Goal: Task Accomplishment & Management: Use online tool/utility

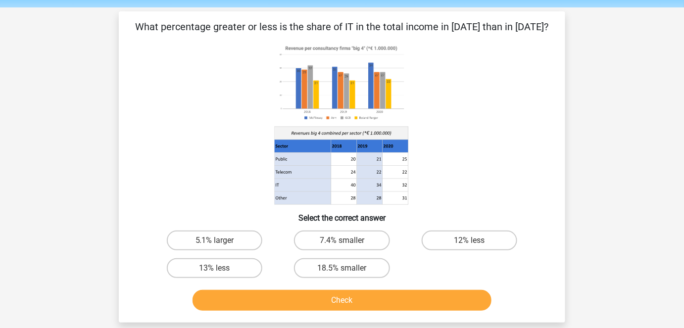
scroll to position [33, 0]
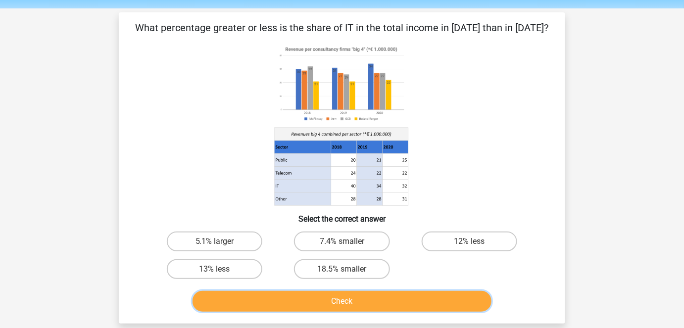
click at [374, 300] on button "Check" at bounding box center [341, 301] width 299 height 21
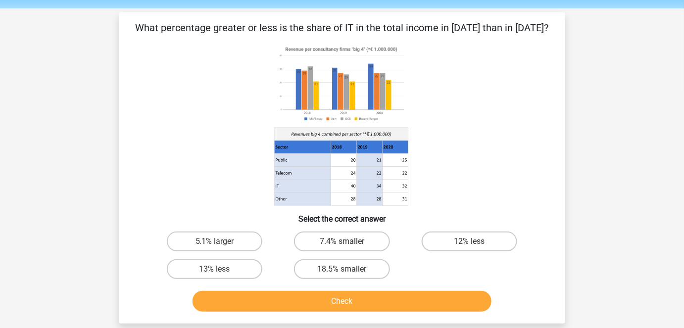
click at [269, 222] on h6 "Select the correct answer" at bounding box center [342, 214] width 415 height 17
click at [318, 244] on label "7.4% smaller" at bounding box center [341, 242] width 95 height 20
click at [342, 244] on input "7.4% smaller" at bounding box center [345, 244] width 6 height 6
radio input "true"
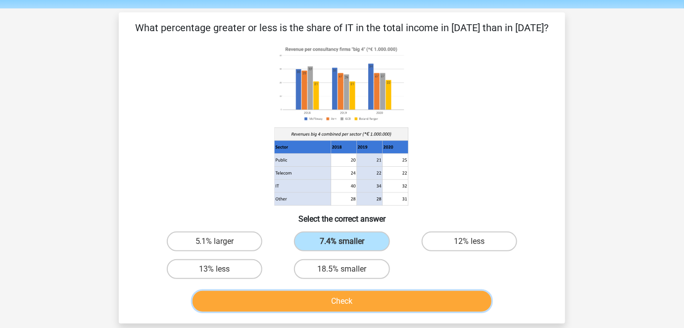
click at [298, 301] on button "Check" at bounding box center [341, 301] width 299 height 21
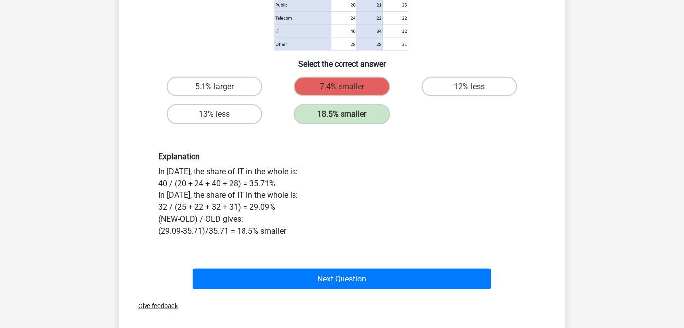
scroll to position [217, 0]
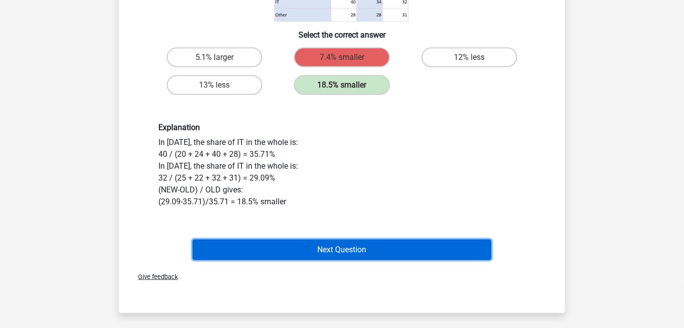
click at [385, 245] on button "Next Question" at bounding box center [341, 249] width 299 height 21
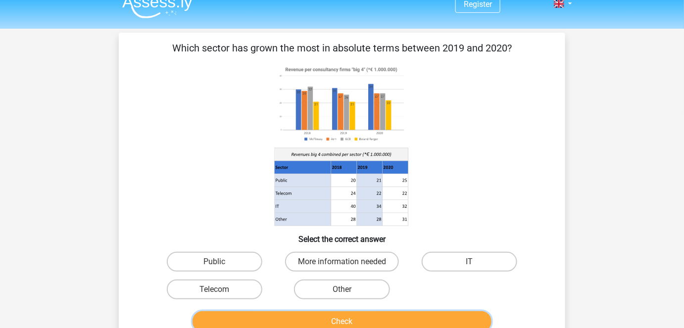
scroll to position [0, 0]
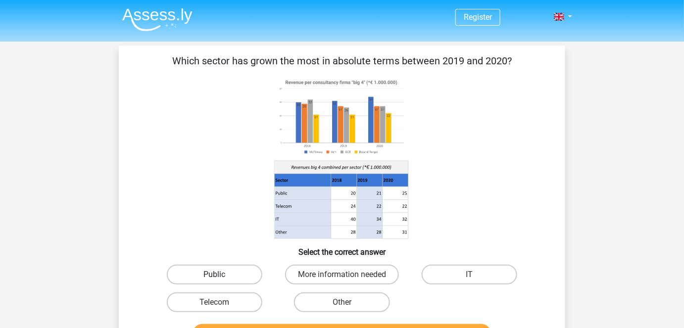
click at [215, 271] on label "Public" at bounding box center [214, 275] width 95 height 20
click at [215, 275] on input "Public" at bounding box center [218, 278] width 6 height 6
radio input "true"
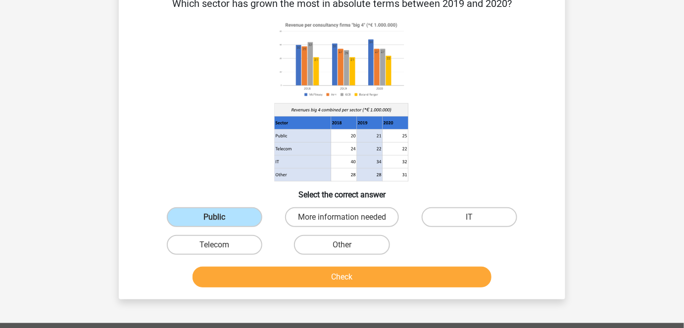
scroll to position [63, 0]
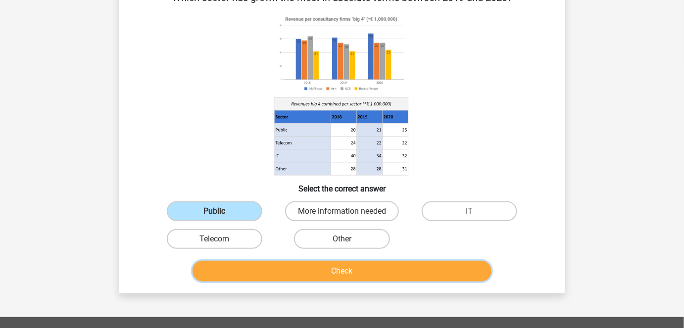
click at [276, 275] on button "Check" at bounding box center [341, 271] width 299 height 21
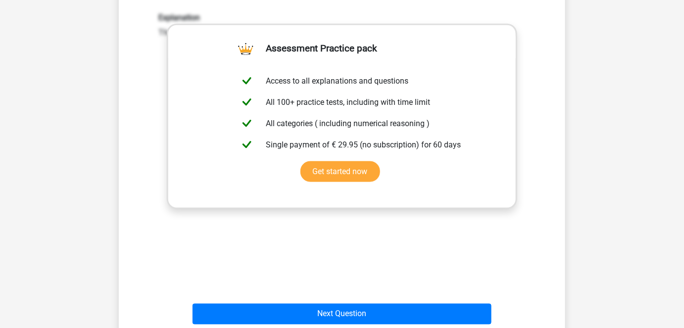
scroll to position [340, 0]
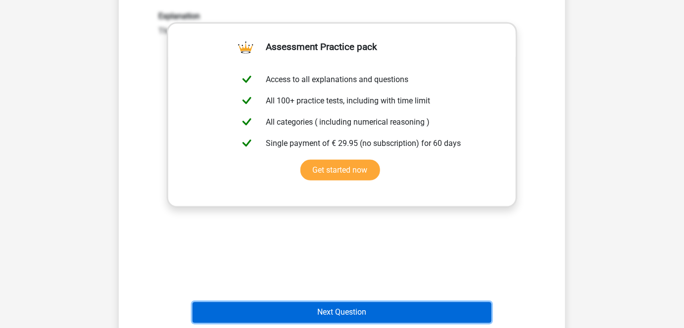
click at [339, 314] on button "Next Question" at bounding box center [341, 312] width 299 height 21
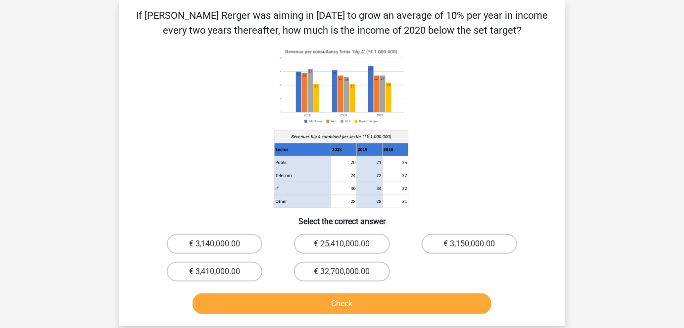
scroll to position [0, 0]
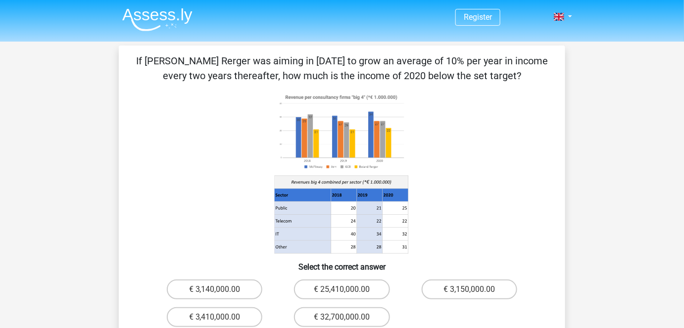
click at [385, 156] on image at bounding box center [342, 132] width 134 height 82
click at [366, 175] on icon at bounding box center [341, 172] width 399 height 163
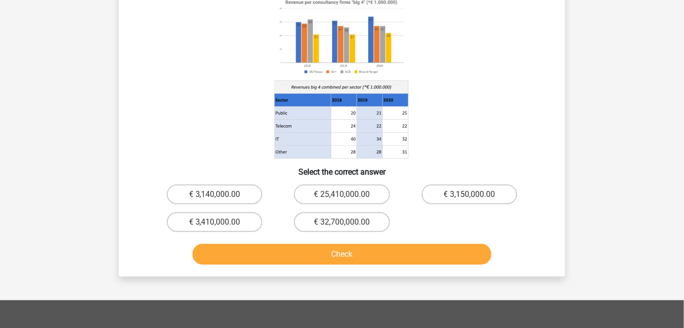
scroll to position [28, 0]
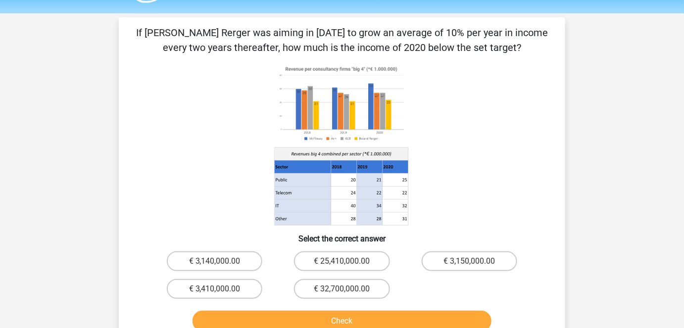
click at [363, 156] on icon at bounding box center [342, 186] width 132 height 68
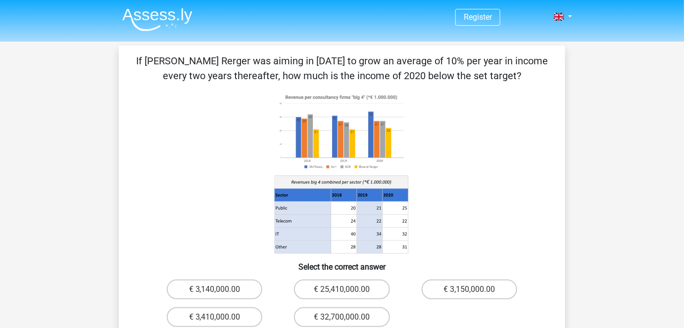
click at [362, 166] on image at bounding box center [342, 132] width 134 height 82
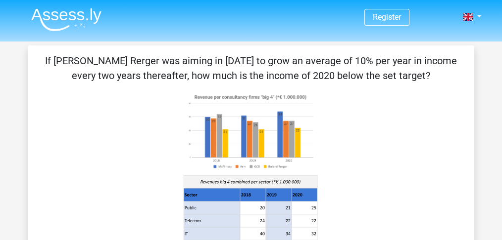
drag, startPoint x: 661, startPoint y: 0, endPoint x: 366, endPoint y: 150, distance: 330.8
click at [366, 150] on icon at bounding box center [250, 172] width 399 height 163
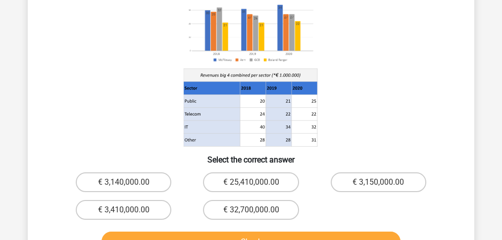
scroll to position [107, 0]
click at [359, 173] on label "€ 3,150,000.00" at bounding box center [377, 183] width 95 height 20
click at [378, 183] on input "€ 3,150,000.00" at bounding box center [381, 186] width 6 height 6
radio input "true"
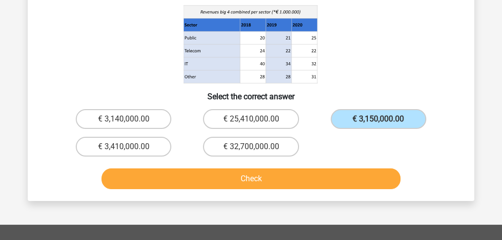
scroll to position [170, 0]
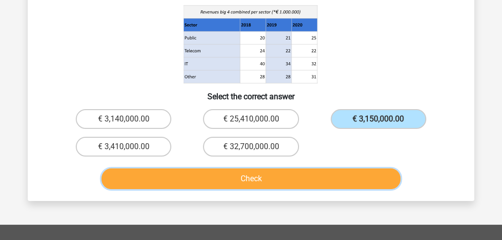
click at [316, 182] on button "Check" at bounding box center [250, 179] width 299 height 21
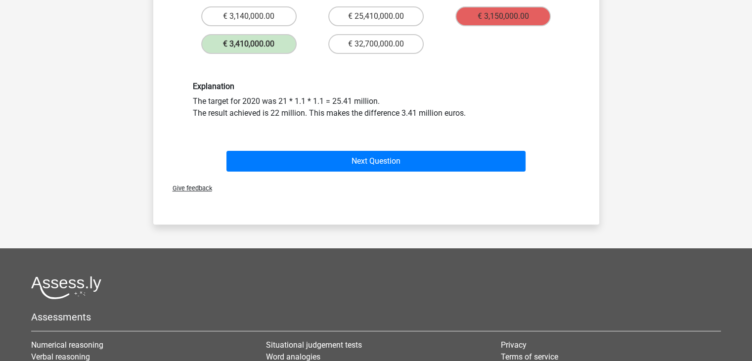
scroll to position [272, 0]
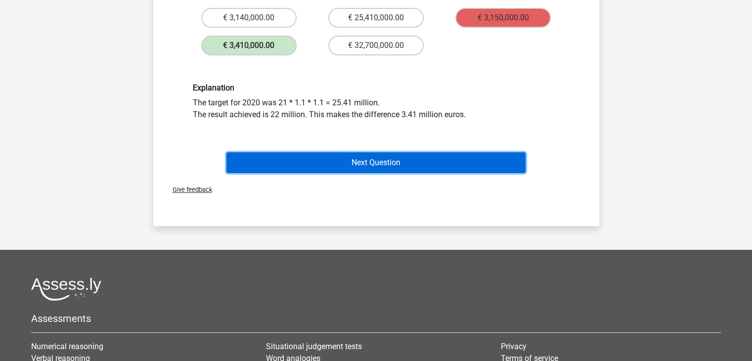
drag, startPoint x: 504, startPoint y: 0, endPoint x: 448, endPoint y: 156, distance: 165.6
click at [448, 156] on button "Next Question" at bounding box center [376, 162] width 299 height 21
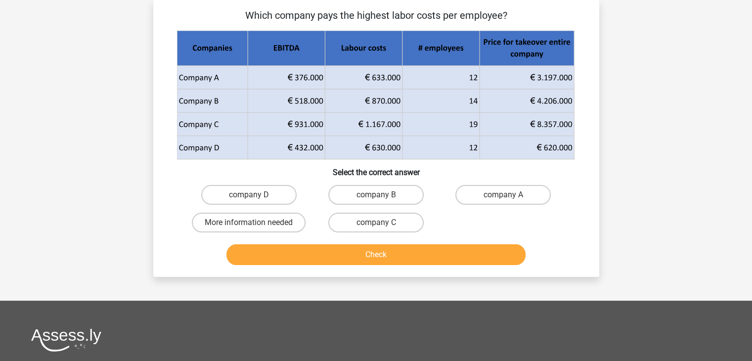
scroll to position [0, 0]
